Goal: Find specific page/section: Find specific page/section

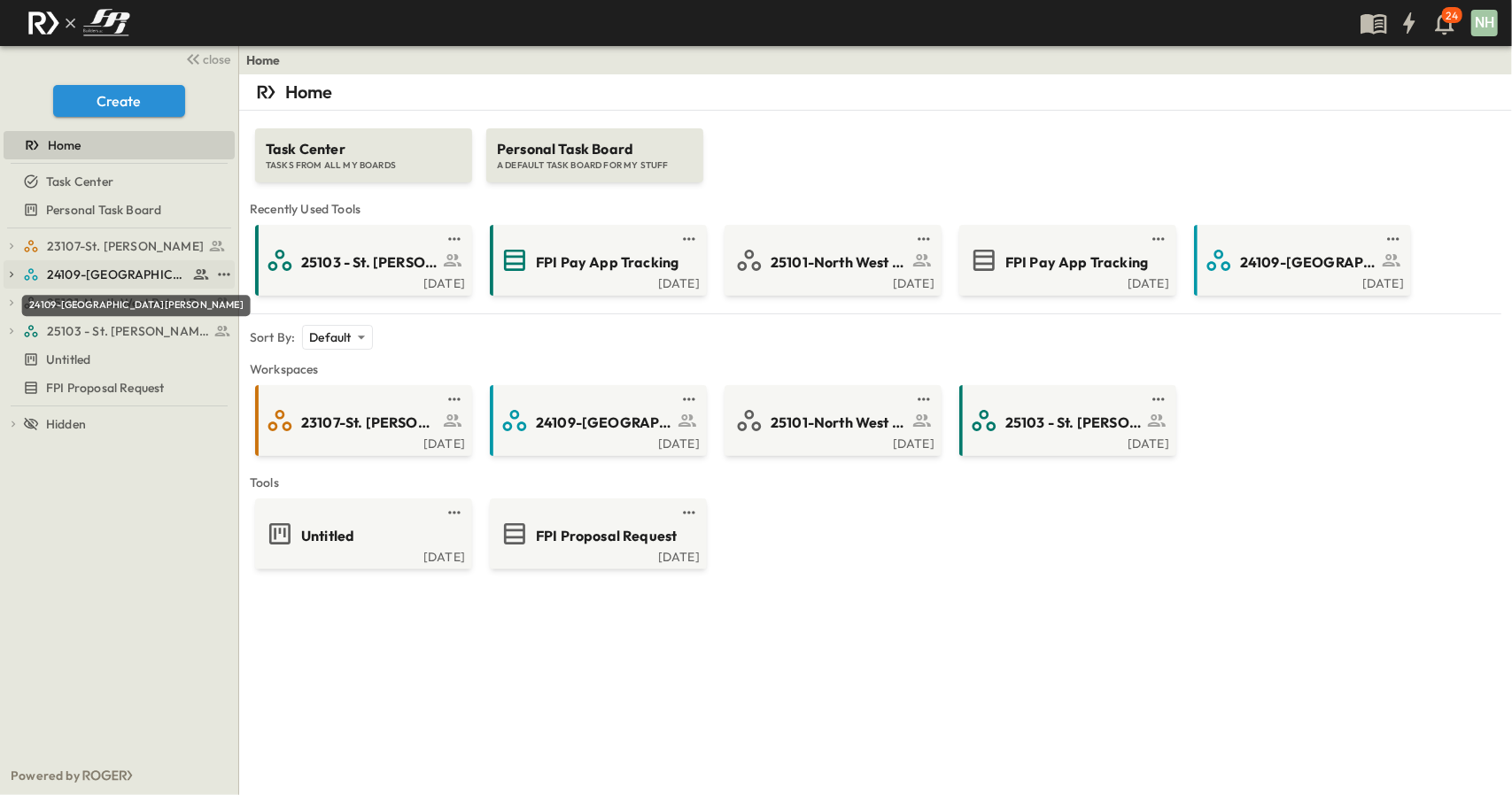
click at [112, 282] on span "24109-[GEOGRAPHIC_DATA][PERSON_NAME]" at bounding box center [117, 274] width 140 height 17
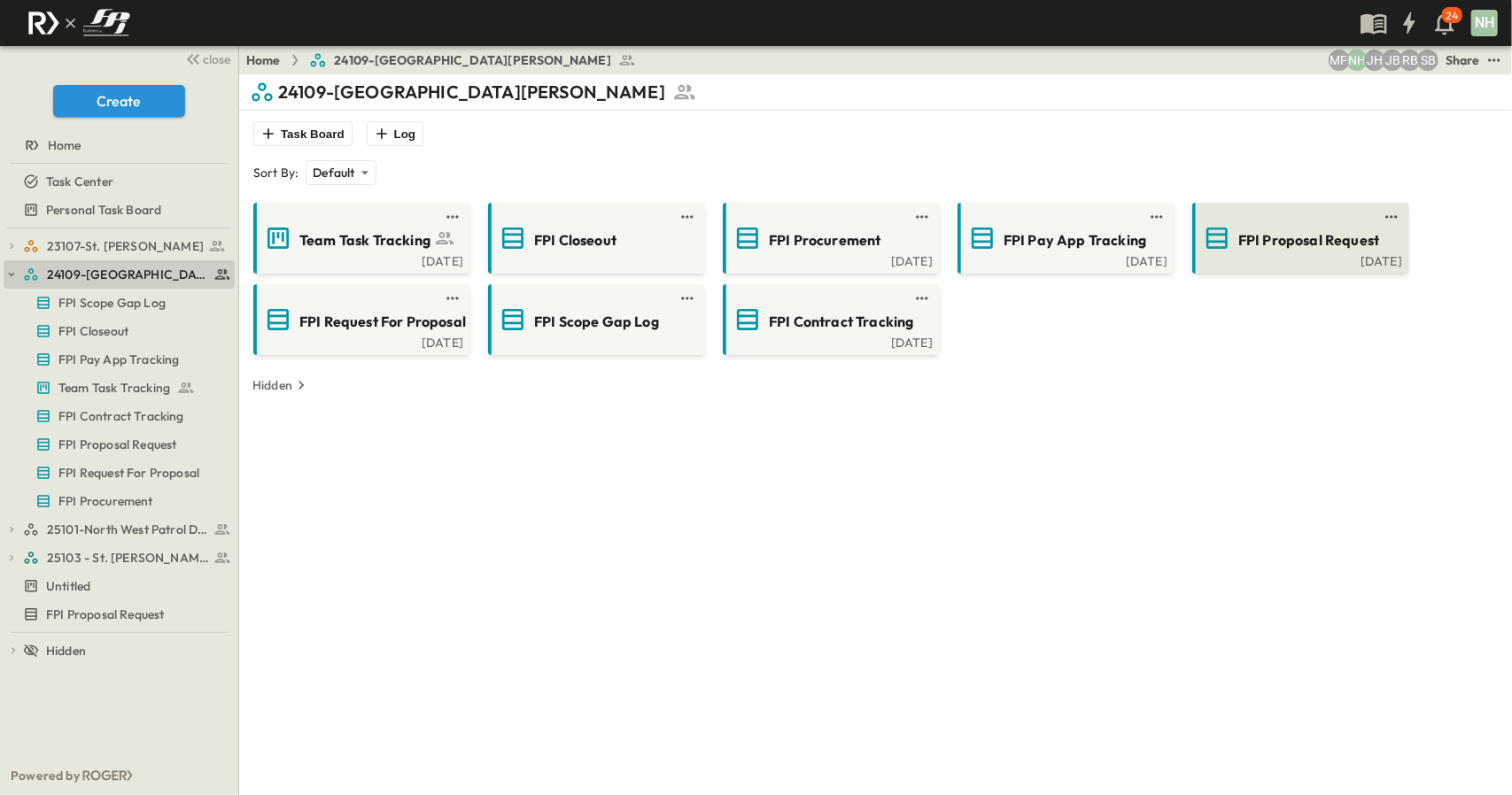
click at [1341, 245] on span "FPI Proposal Request" at bounding box center [1308, 240] width 140 height 20
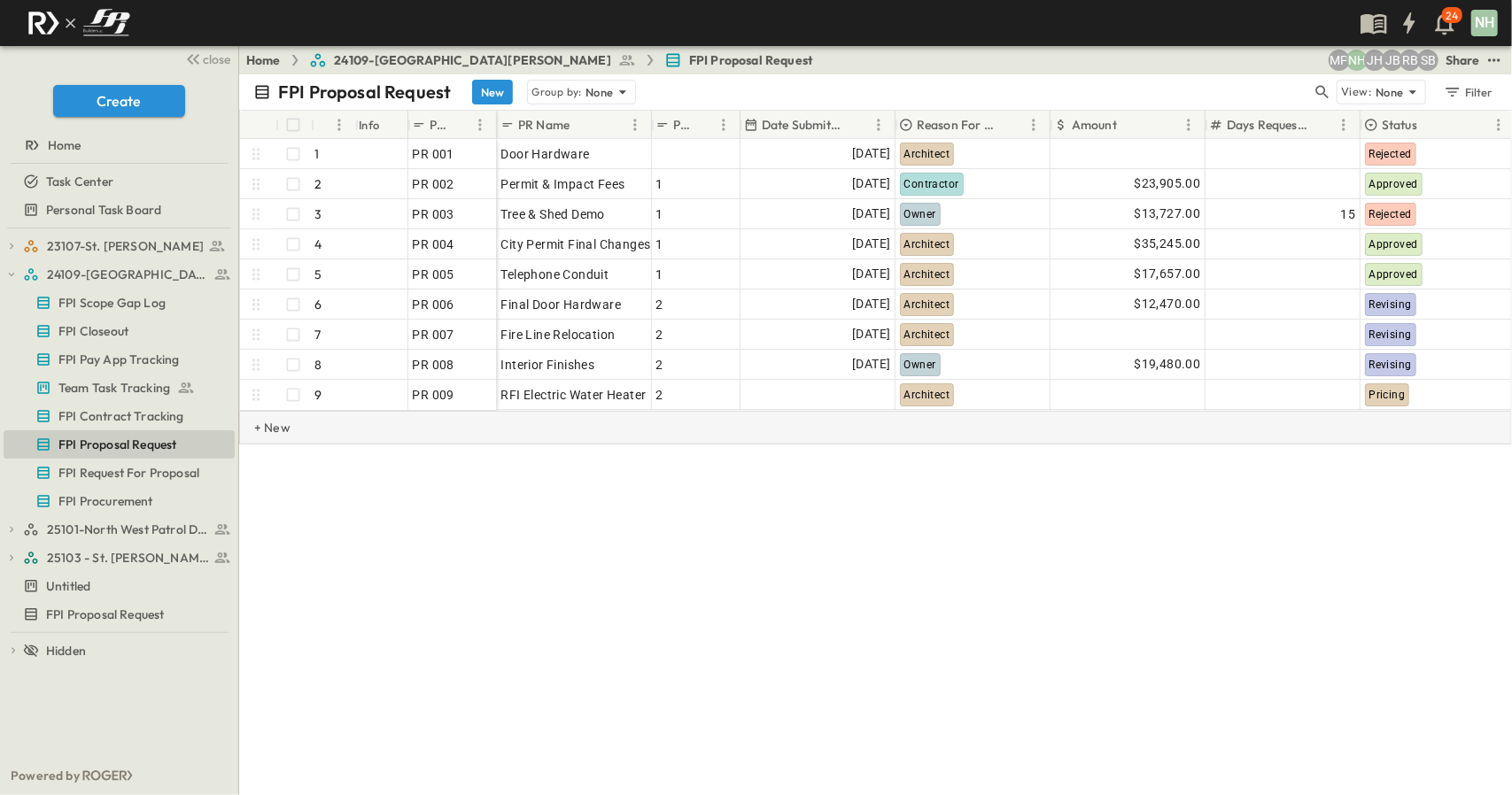
click at [454, 434] on div "+ New" at bounding box center [876, 427] width 1273 height 34
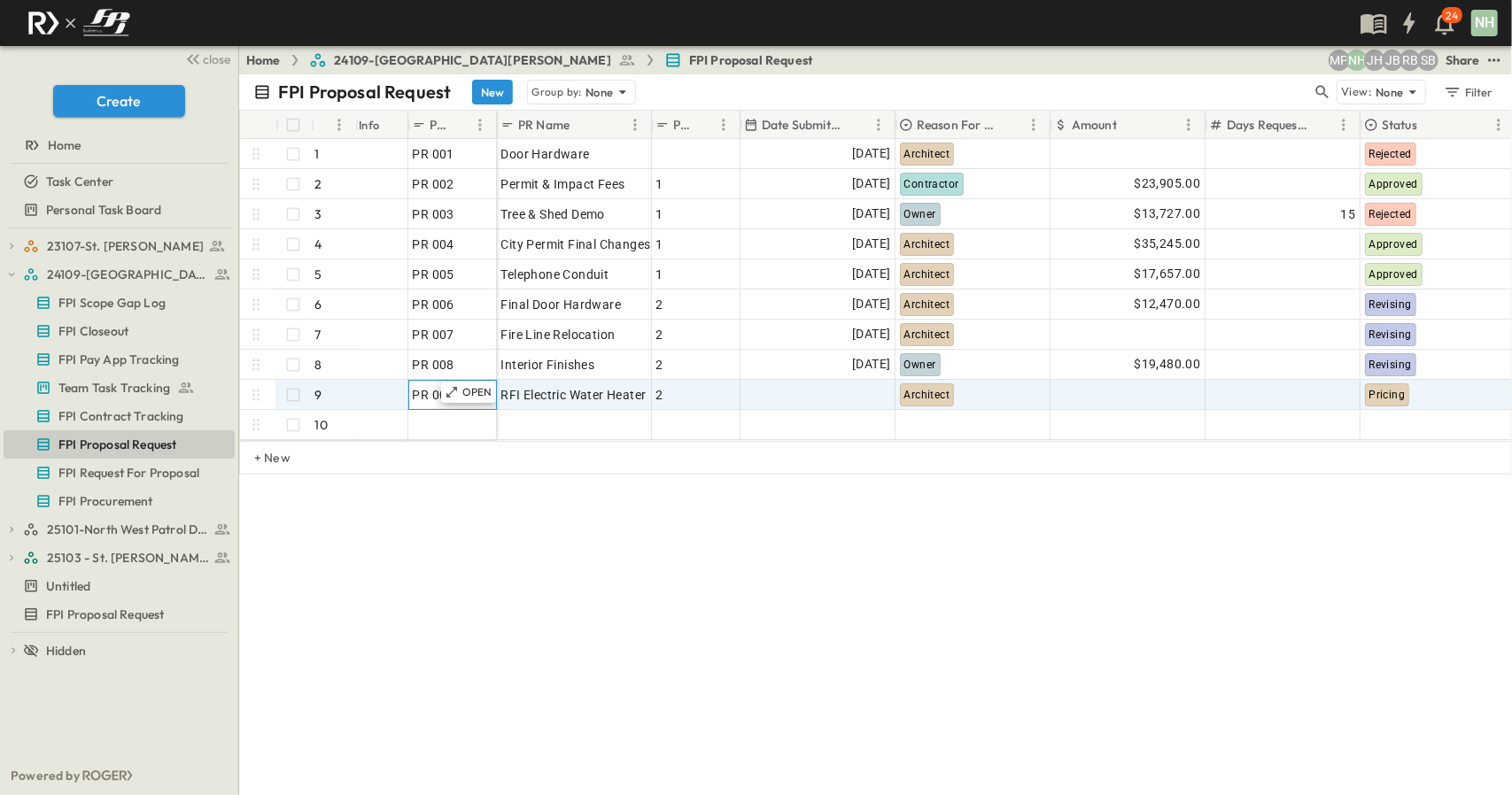
click at [437, 394] on span "PR 009" at bounding box center [433, 395] width 41 height 17
click at [1446, 394] on div "Pricing" at bounding box center [1437, 394] width 153 height 28
click at [1429, 397] on div "Pricing" at bounding box center [1437, 394] width 152 height 28
click at [1400, 396] on span "Pricing" at bounding box center [1391, 394] width 37 height 12
click at [1440, 395] on div "Pricing" at bounding box center [1437, 394] width 152 height 28
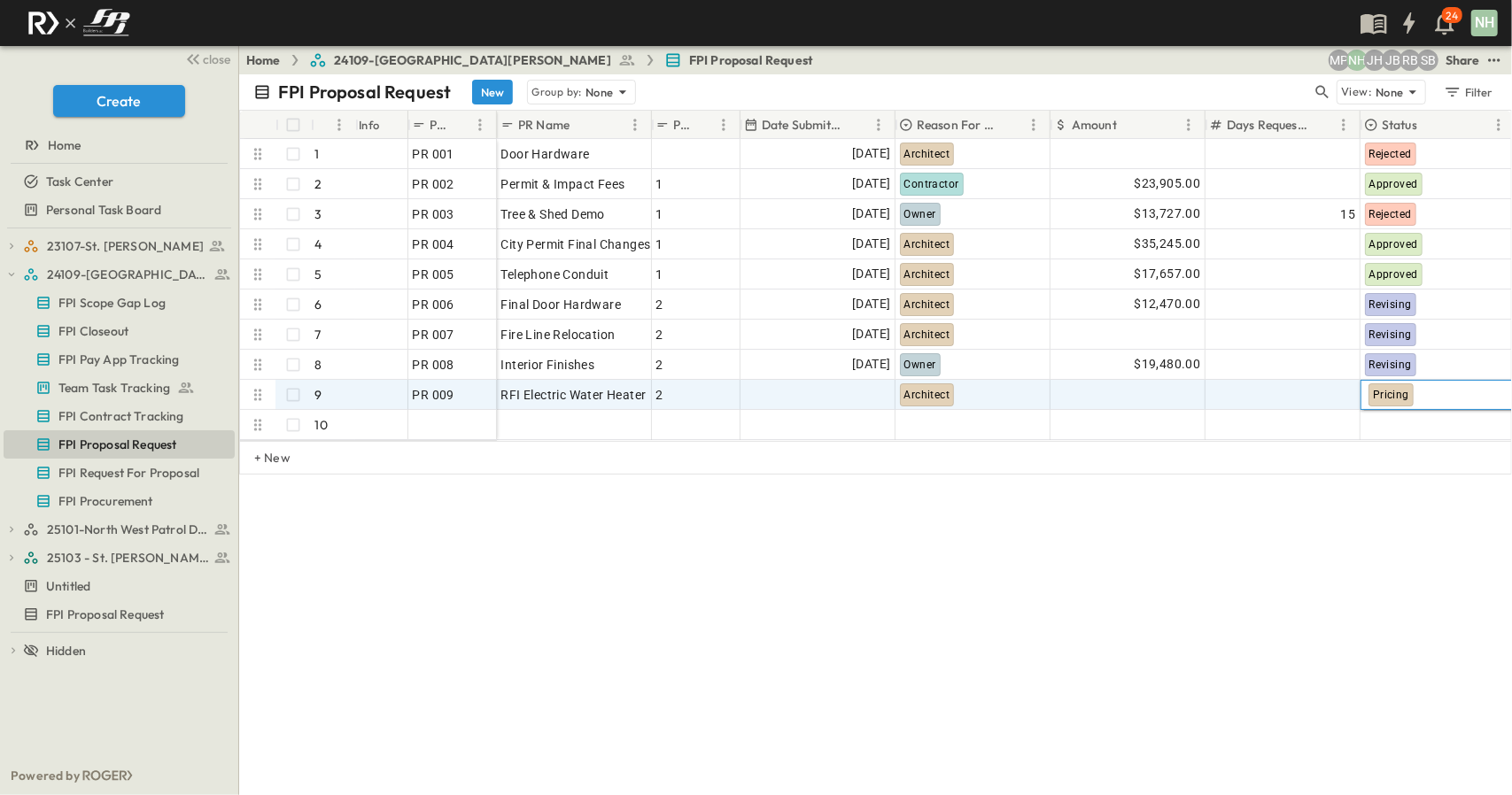
click at [1440, 395] on div "Pricing" at bounding box center [1437, 394] width 152 height 28
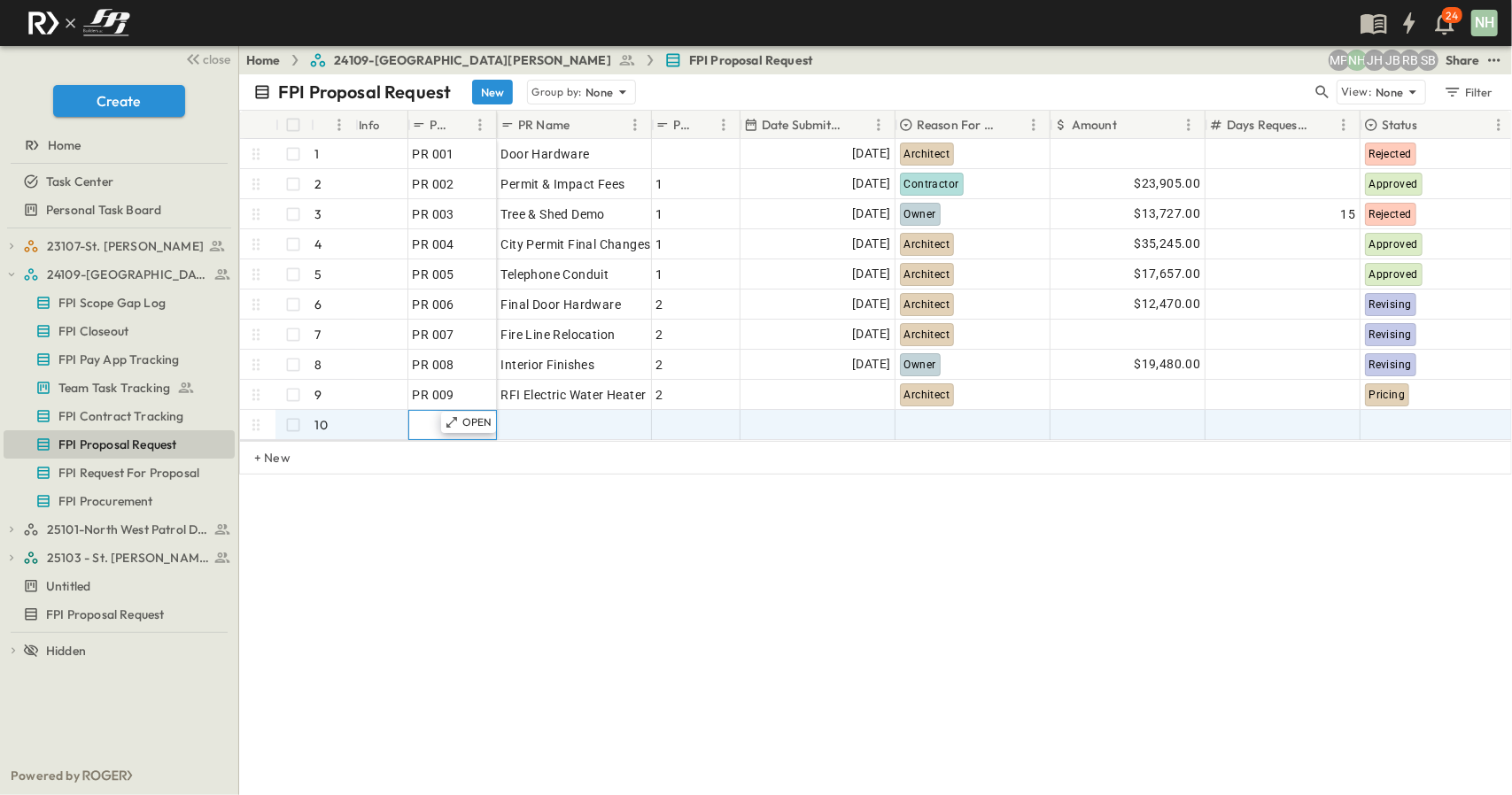
click at [434, 427] on div at bounding box center [452, 425] width 80 height 25
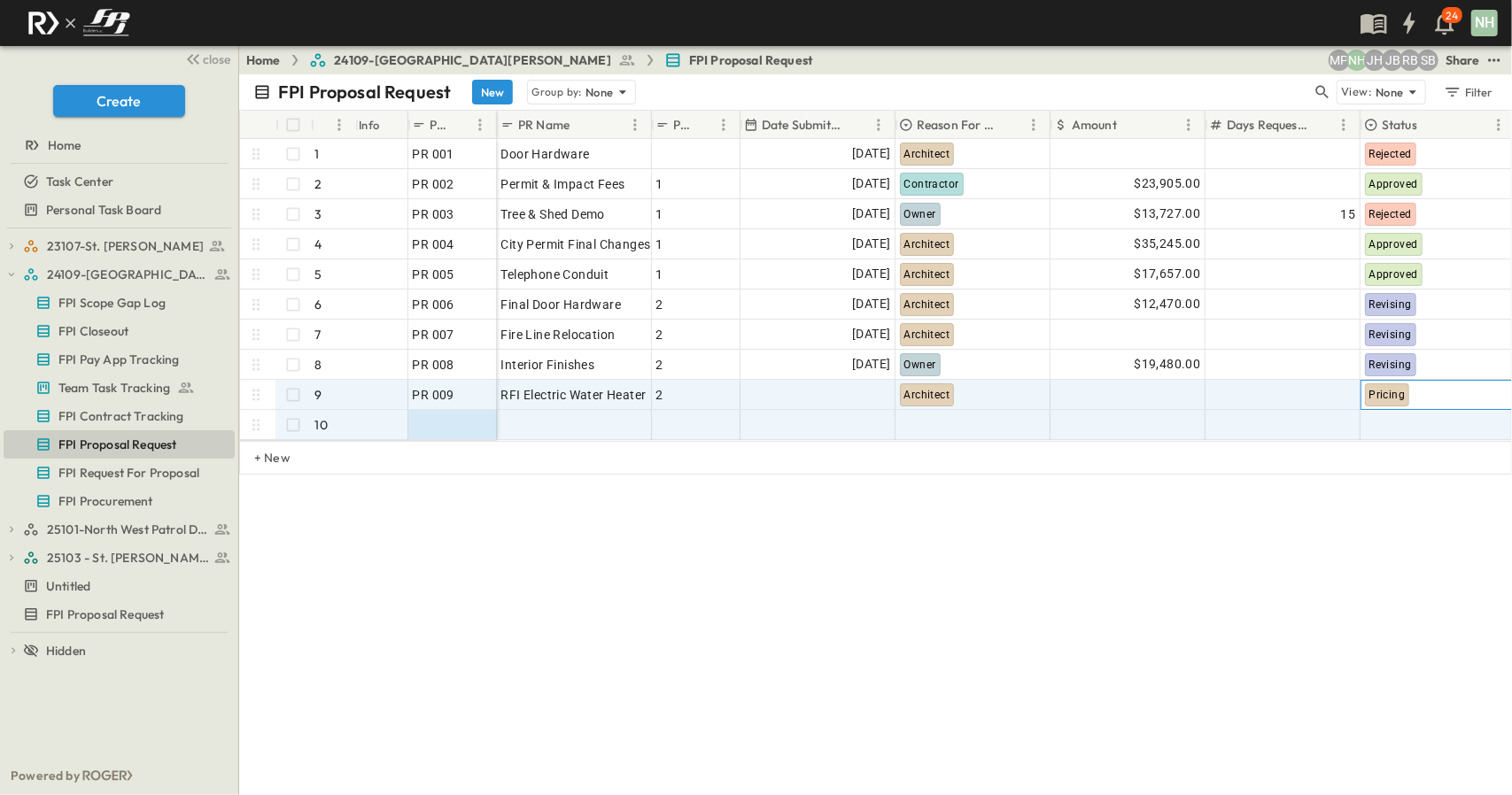
click at [1448, 397] on div "Pricing" at bounding box center [1437, 394] width 153 height 28
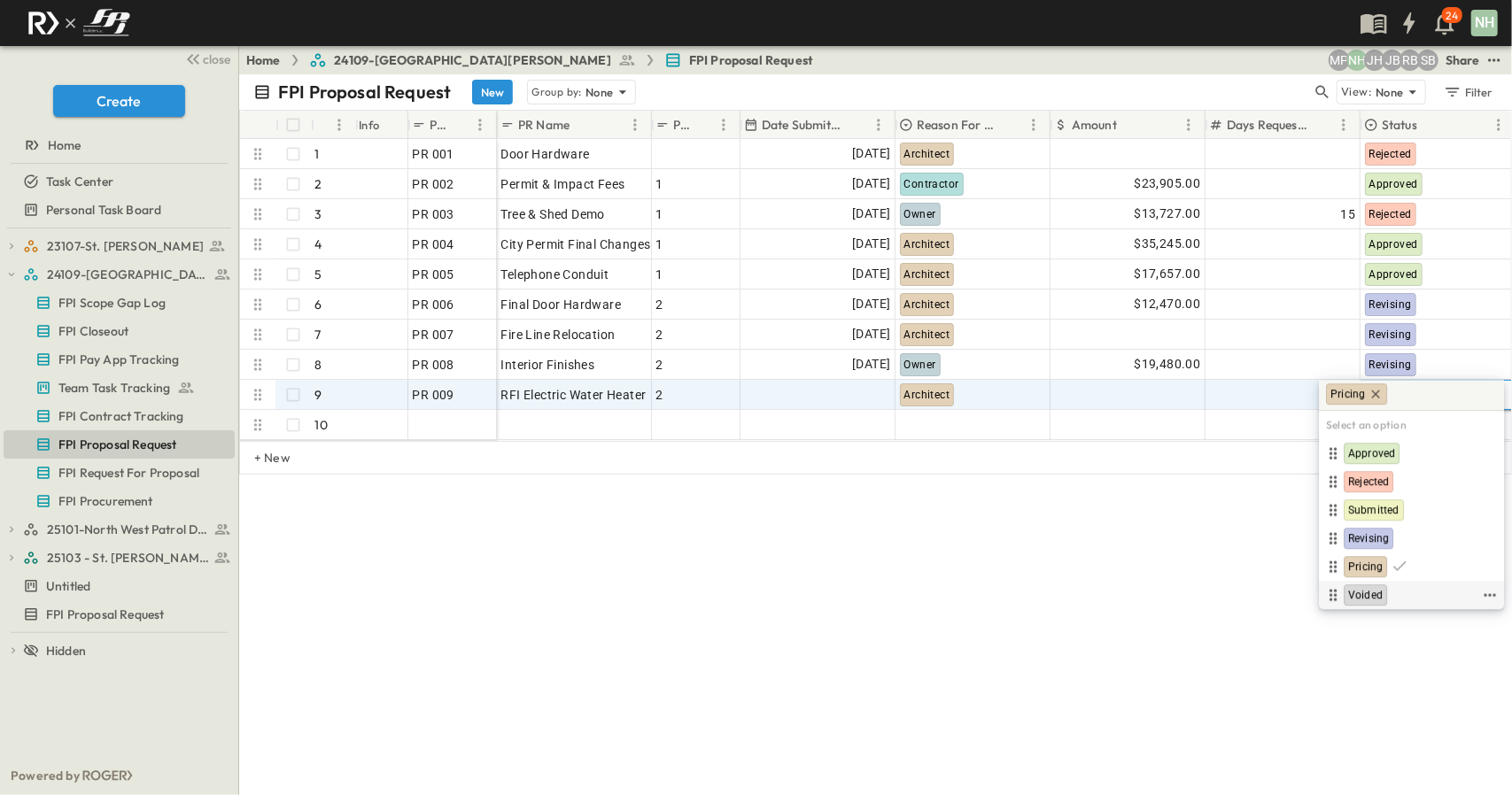
click at [1372, 598] on span "Voided" at bounding box center [1365, 596] width 35 height 14
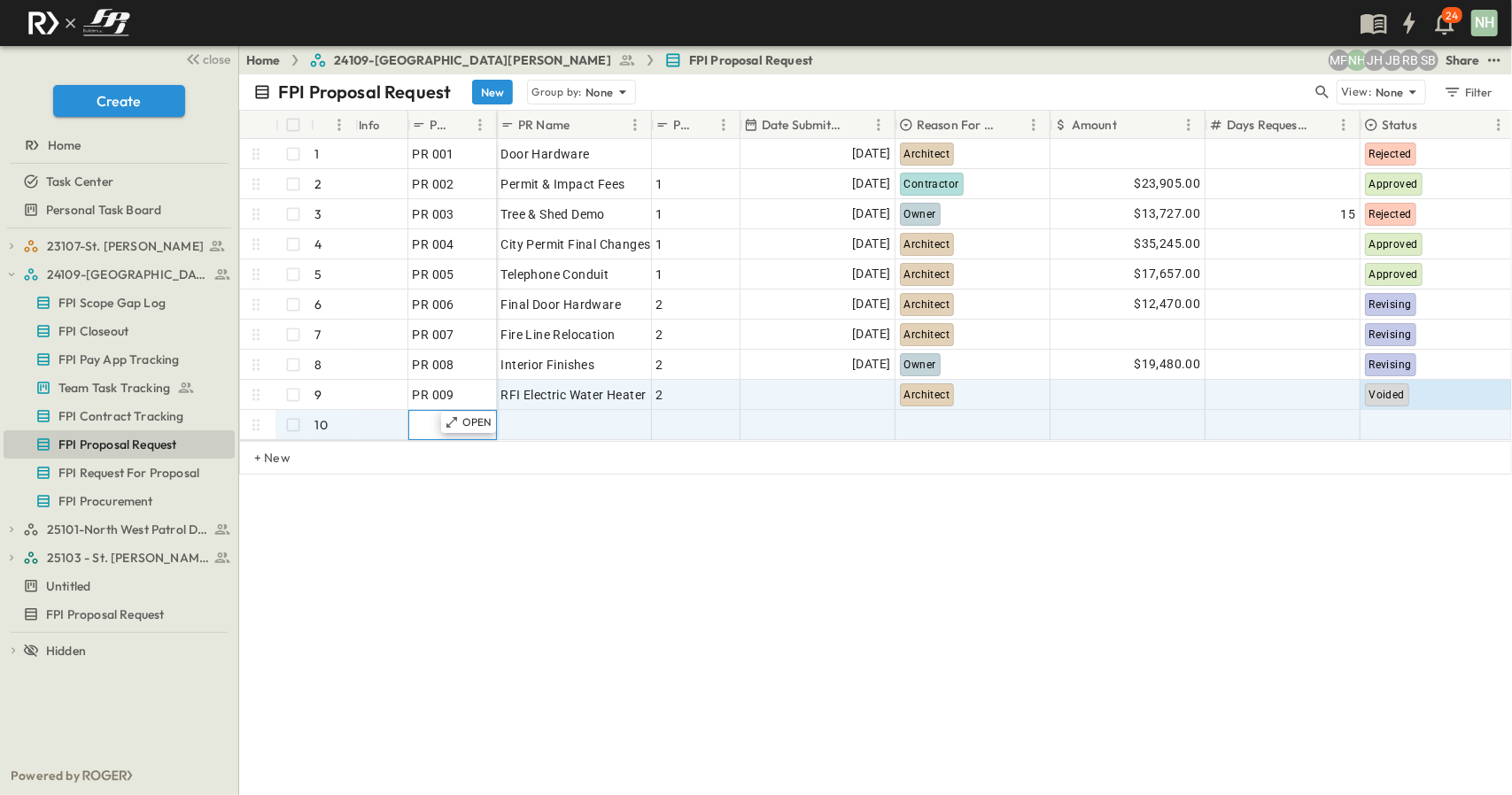
click at [414, 424] on div at bounding box center [452, 425] width 80 height 25
drag, startPoint x: 295, startPoint y: 410, endPoint x: 459, endPoint y: 490, distance: 182.5
click at [459, 491] on div "FPI Proposal Request New Group by: None View: None Filter 1 selected # Info PR …" at bounding box center [876, 435] width 1273 height 721
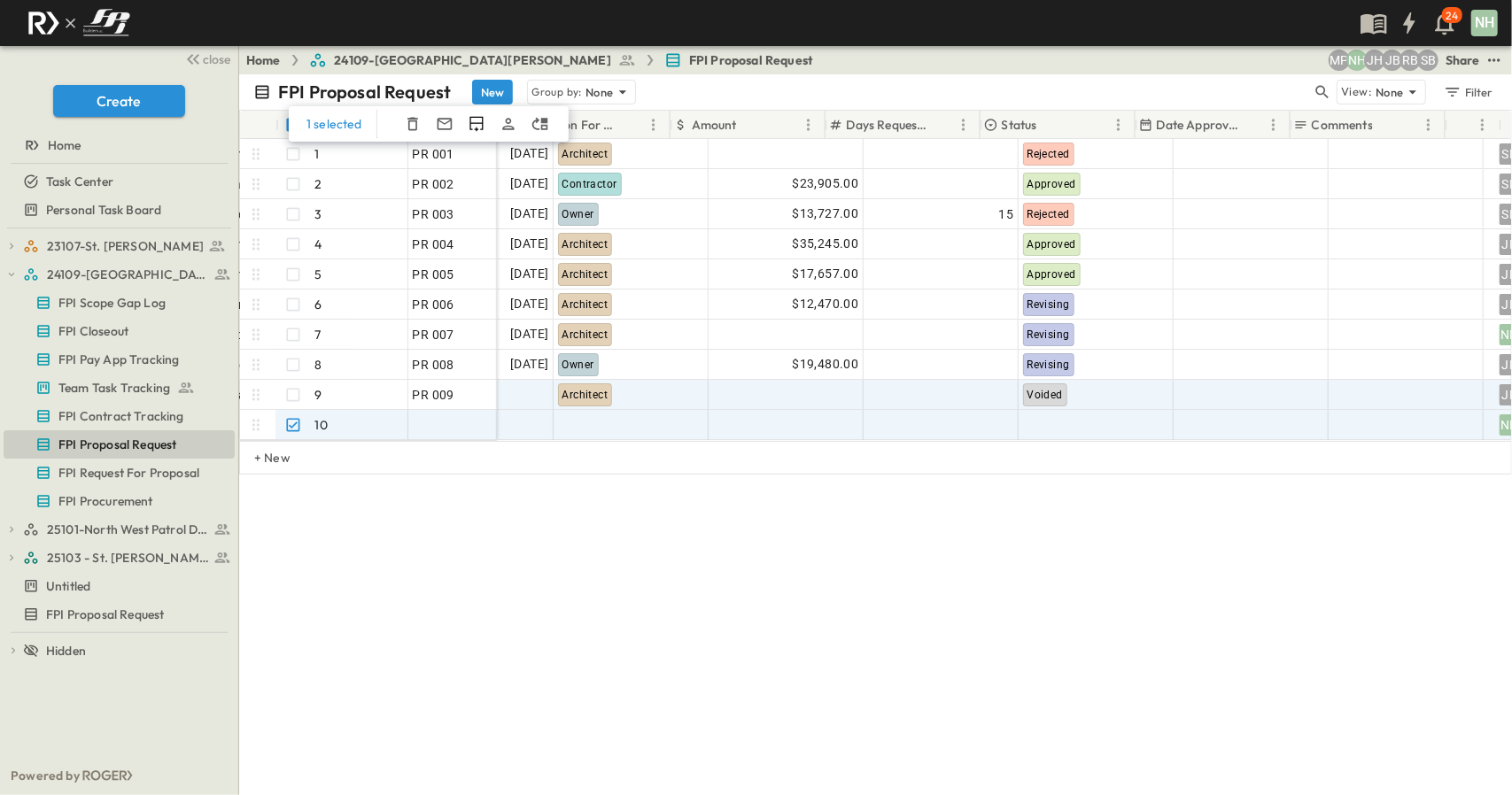
scroll to position [0, 380]
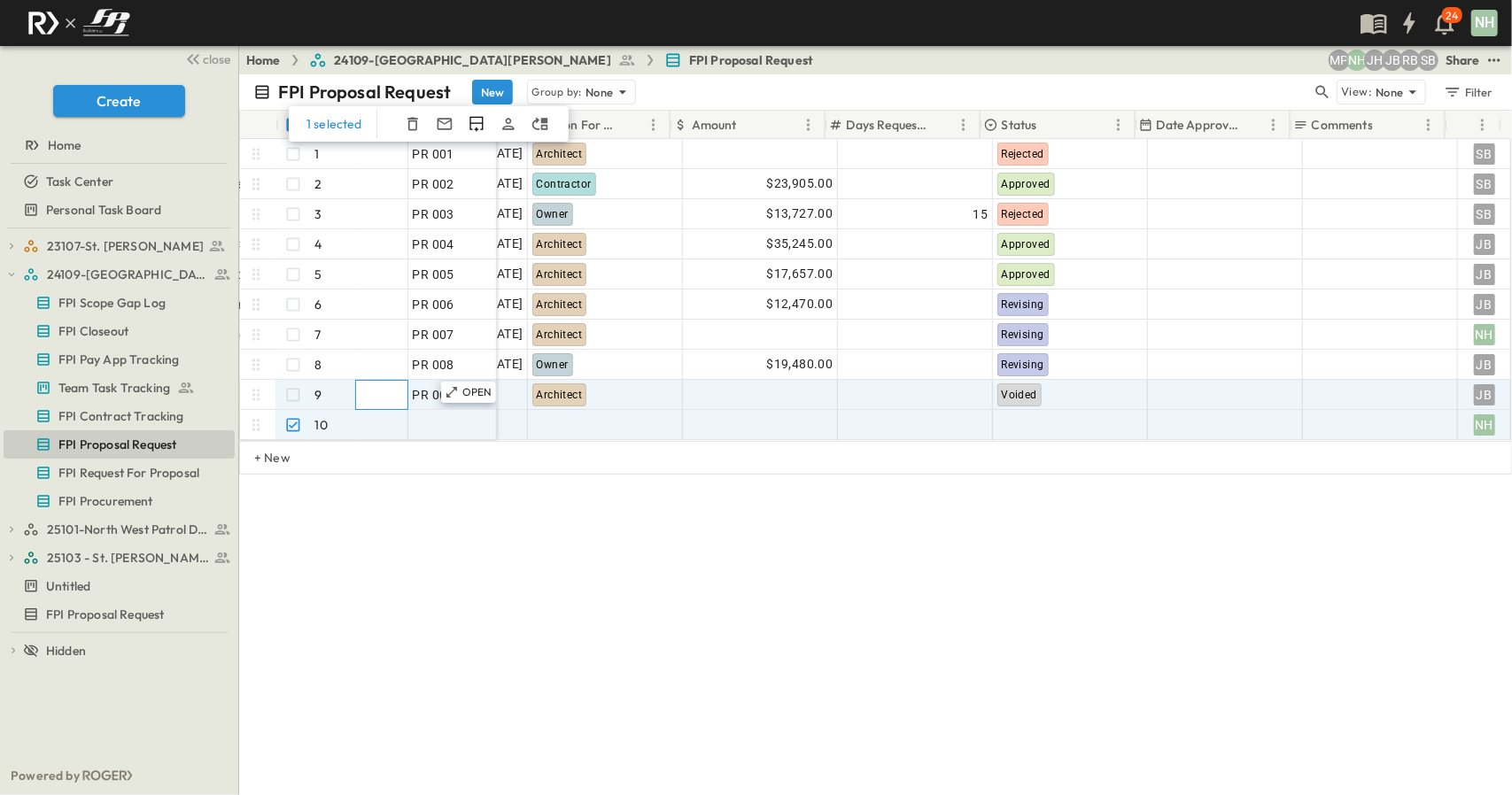
click at [363, 399] on div at bounding box center [380, 394] width 55 height 28
click at [279, 424] on div at bounding box center [293, 424] width 35 height 28
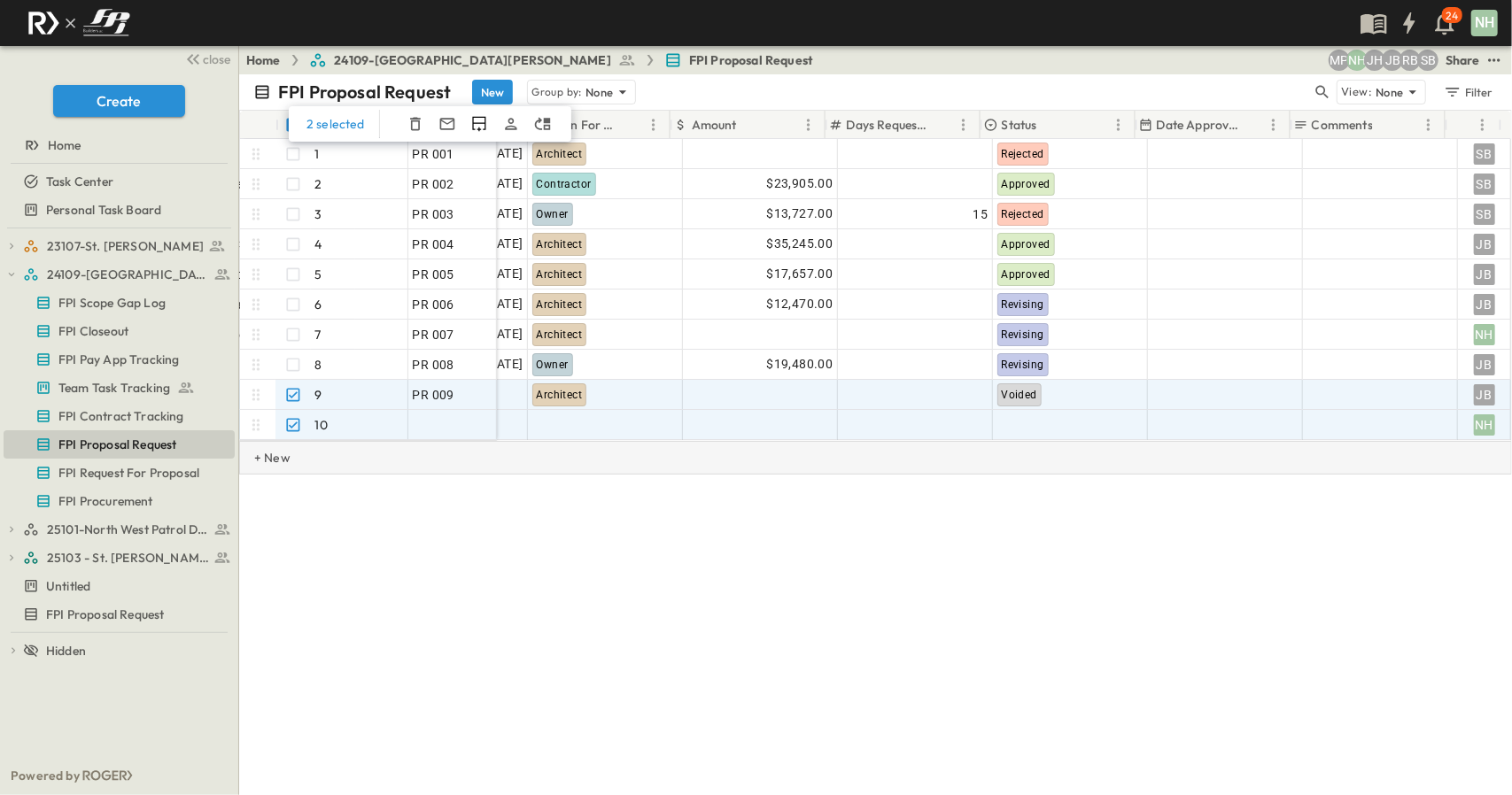
drag, startPoint x: 374, startPoint y: 509, endPoint x: 351, endPoint y: 480, distance: 37.0
click at [375, 509] on div "FPI Proposal Request New Group by: None View: None Filter 2 selected # Info PR …" at bounding box center [876, 435] width 1273 height 721
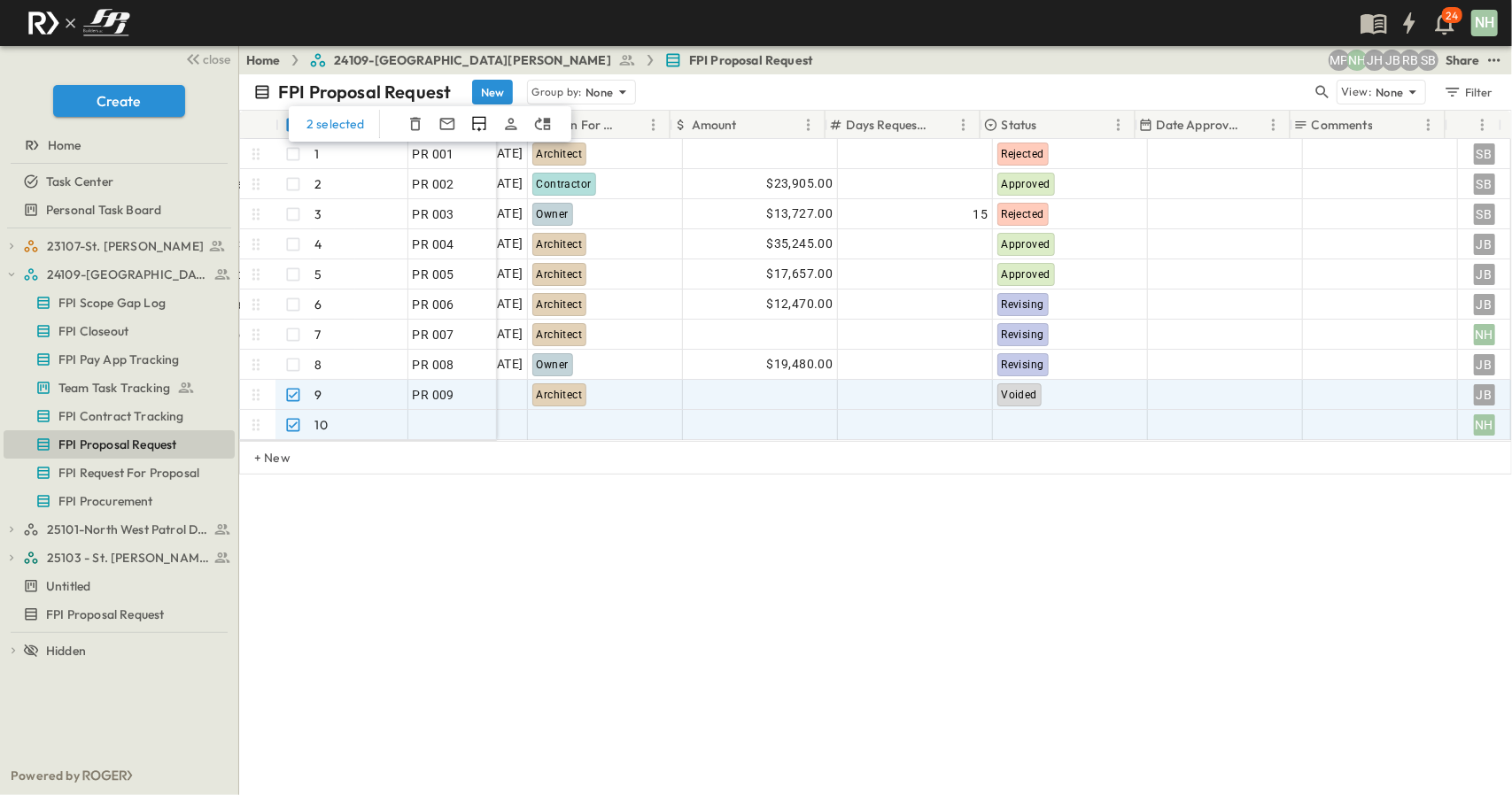
click at [327, 491] on div "FPI Proposal Request New Group by: None View: None Filter 2 selected # Info PR …" at bounding box center [876, 435] width 1273 height 721
click at [373, 392] on div at bounding box center [380, 394] width 55 height 28
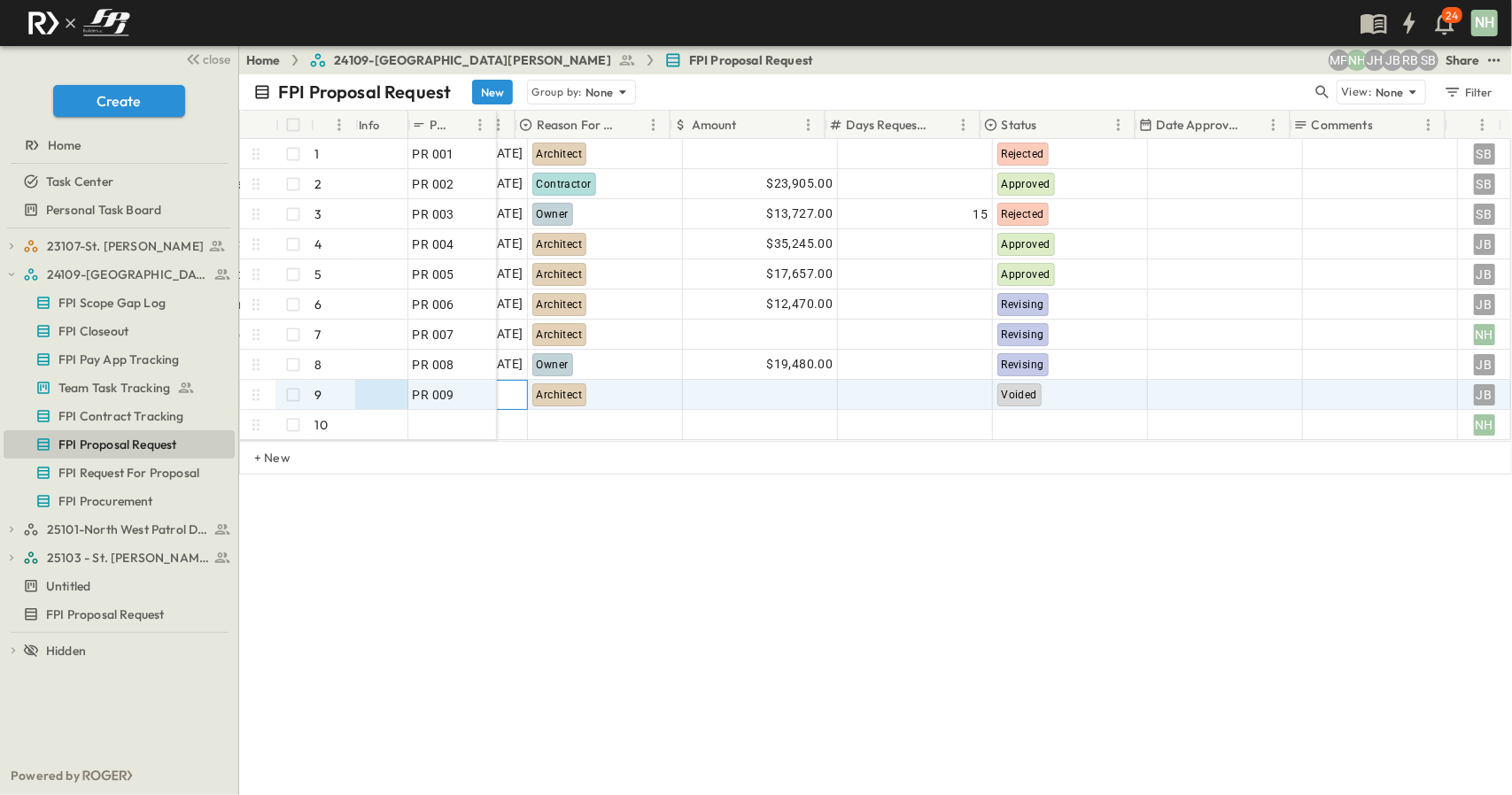
click at [510, 394] on div at bounding box center [450, 394] width 153 height 28
